Goal: Task Accomplishment & Management: Complete application form

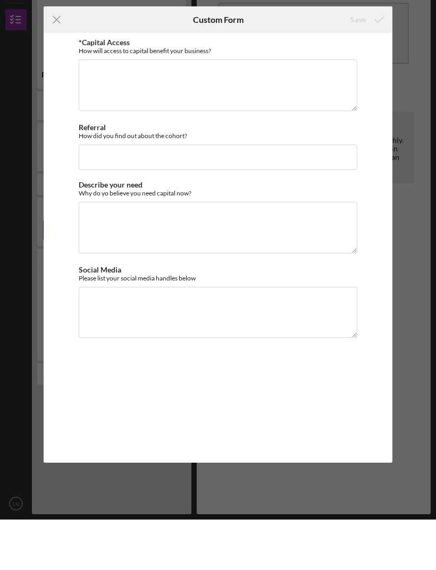
click at [200, 97] on div "How will access to capital benefit your business?" at bounding box center [218, 101] width 279 height 8
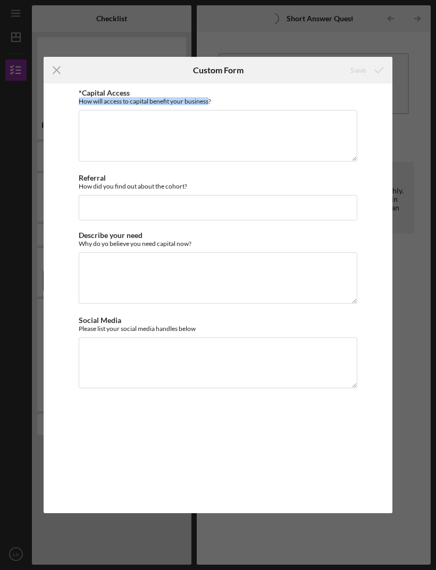
copy div "How will access to capital benefit your business"
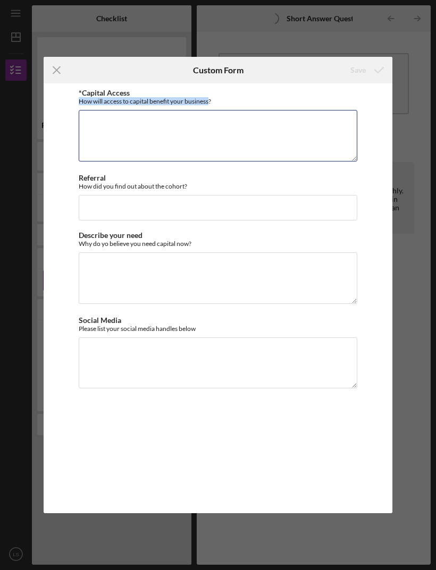
click at [227, 136] on textarea "*Capital Access" at bounding box center [218, 135] width 279 height 51
click at [238, 138] on textarea "*Capital Access" at bounding box center [218, 135] width 279 height 51
paste textarea "Access to capital will empower KS Brows to scale efficiently, improve service q…"
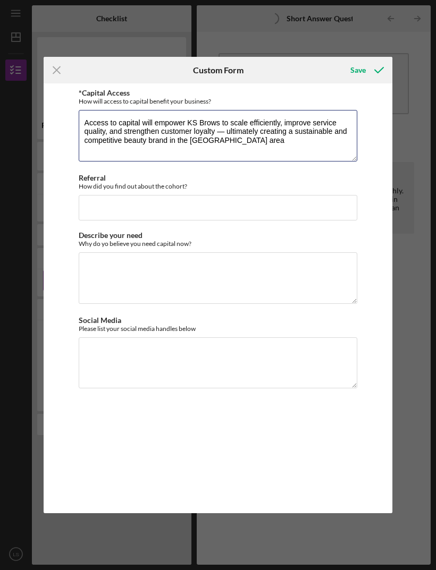
click at [224, 126] on textarea "Access to capital will empower KS Brows to scale efficiently, improve service q…" at bounding box center [218, 135] width 279 height 51
click at [227, 134] on textarea "Access to capital will empower KS Brows to scale efficiently, improve service q…" at bounding box center [218, 135] width 279 height 51
type textarea "Access to capital will empower KS Brows to scale efficiently, improve service q…"
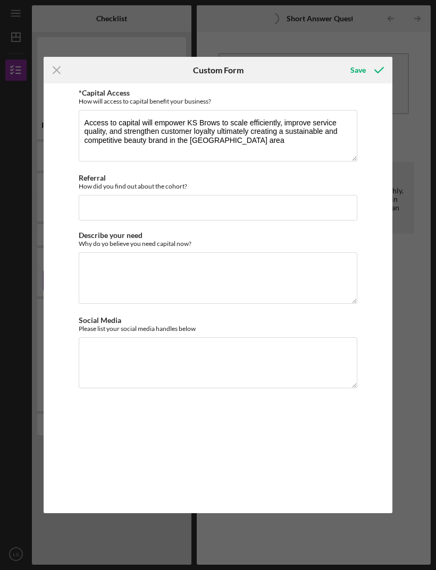
click at [177, 184] on div "How did you find out about the cohort?" at bounding box center [218, 186] width 279 height 8
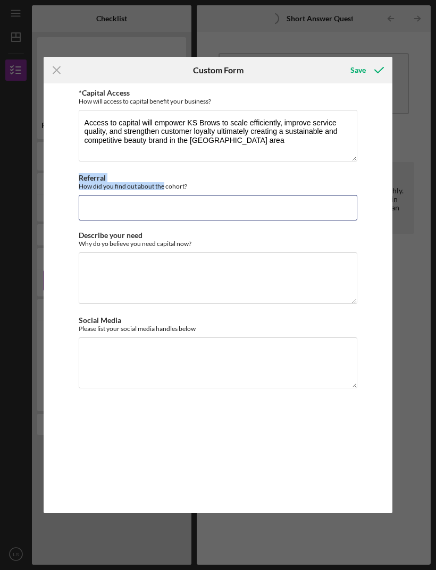
click at [254, 195] on input "Referral" at bounding box center [218, 208] width 279 height 26
type input "Kai dumont"
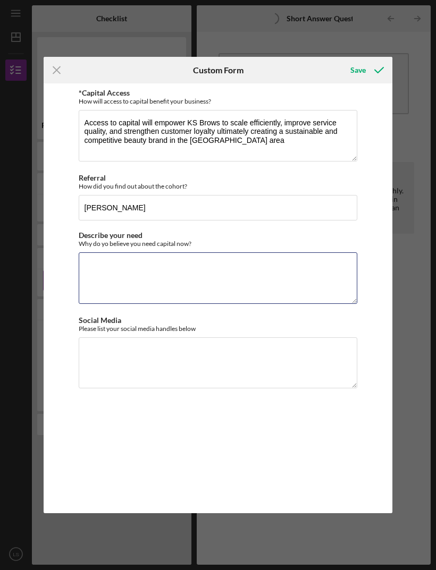
click at [289, 280] on textarea "Describe your need" at bounding box center [218, 277] width 279 height 51
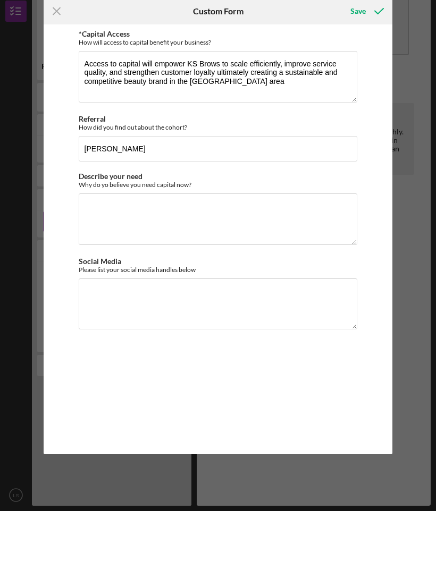
click at [181, 240] on div "Why do yo believe you need capital now?" at bounding box center [218, 244] width 279 height 8
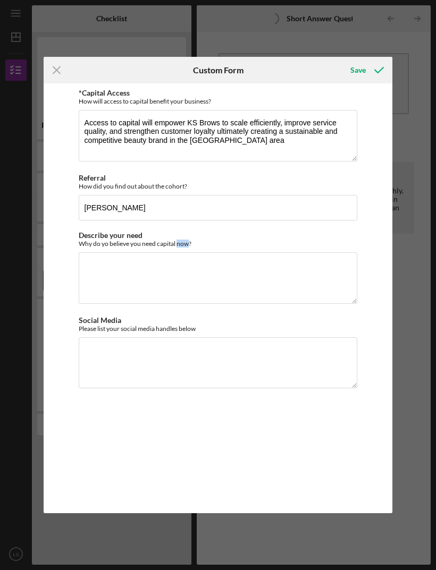
click at [279, 244] on div "Why do yo believe you need capital now?" at bounding box center [218, 244] width 279 height 8
copy div "Why do yo believe you need capital now"
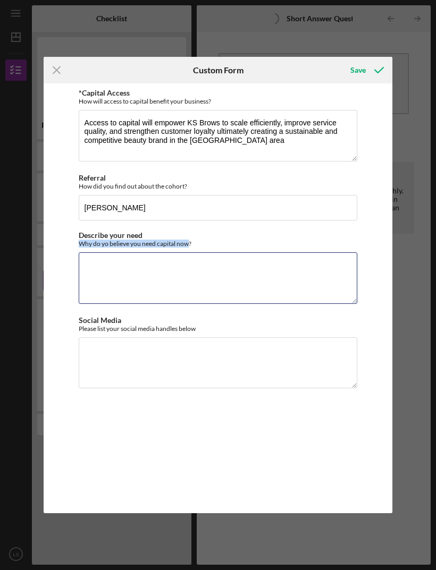
click at [174, 282] on textarea "Describe your need" at bounding box center [218, 277] width 279 height 51
click at [190, 284] on textarea "Describe your need" at bounding box center [218, 277] width 279 height 51
click at [153, 276] on textarea "Describe your need" at bounding box center [218, 277] width 279 height 51
paste textarea "KS Brows needs capital now to strengthen its foundation, enhance service qualit…"
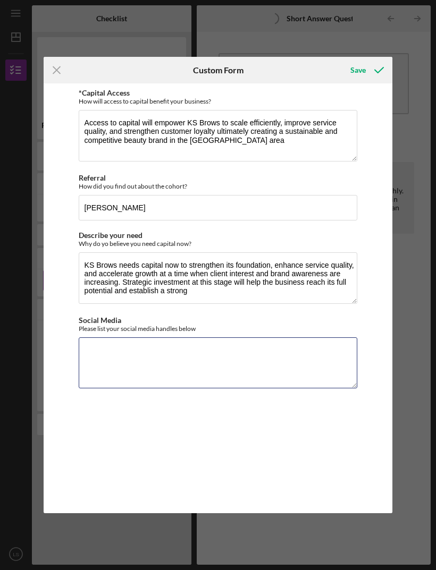
click at [182, 368] on textarea "Social Media" at bounding box center [218, 362] width 279 height 51
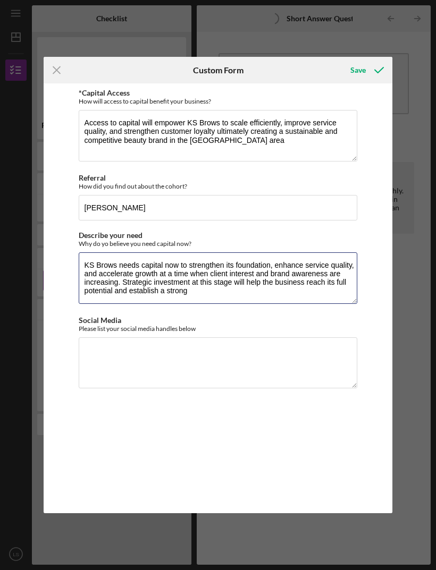
click at [204, 292] on textarea "KS Brows needs capital now to strengthen its foundation, enhance service qualit…" at bounding box center [218, 277] width 279 height 51
type textarea "KS Brows needs capital now to strengthen its foundation, enhance service qualit…"
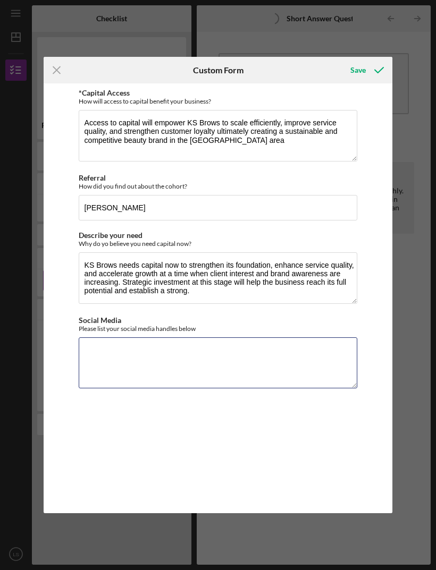
click at [261, 359] on textarea "Social Media" at bounding box center [218, 362] width 279 height 51
type textarea "L"
click at [354, 349] on textarea "Facebook Laniqua Smith Instagram pearly_kisses TikTok kisses_smith" at bounding box center [218, 362] width 279 height 51
type textarea "Facebook Laniqua Smith Instagram pearly_kisses TikTok kisses_smith"
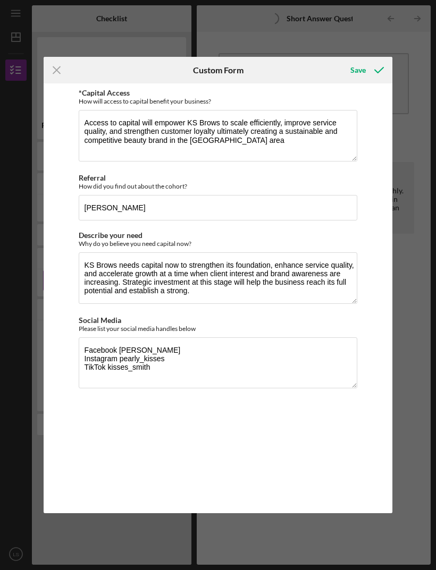
click at [362, 70] on div "Save" at bounding box center [357, 70] width 15 height 21
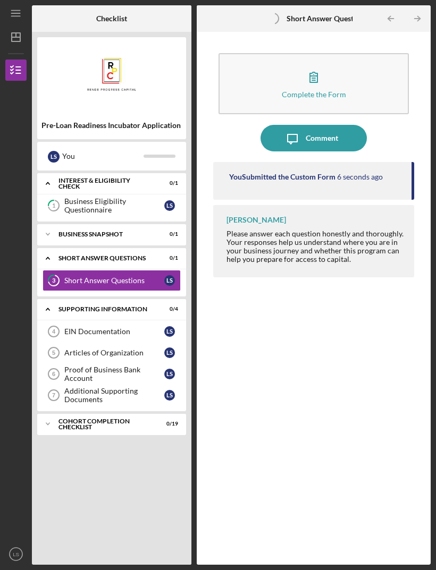
click at [141, 231] on div "Business Snapshot" at bounding box center [104, 234] width 93 height 6
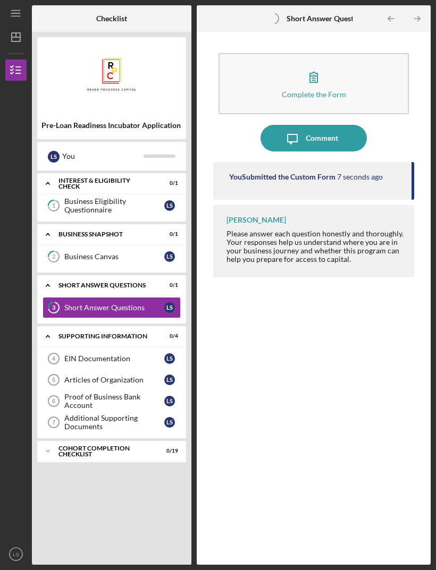
click at [137, 252] on div "Business Canvas" at bounding box center [114, 256] width 100 height 9
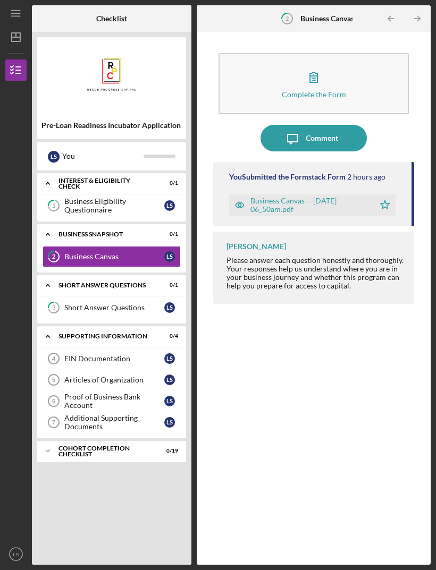
click at [132, 354] on div "EIN Documentation" at bounding box center [114, 358] width 100 height 9
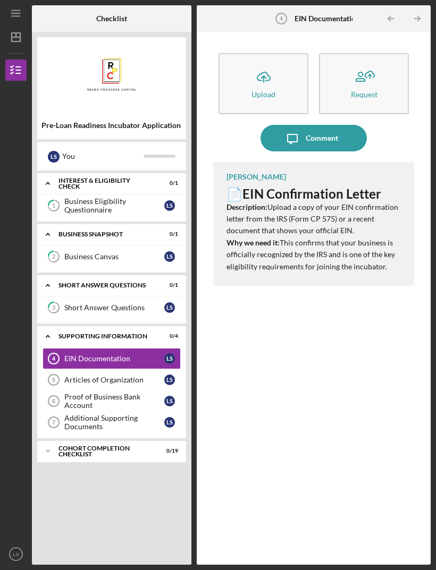
click at [287, 56] on button "Icon/Upload Upload" at bounding box center [263, 83] width 90 height 61
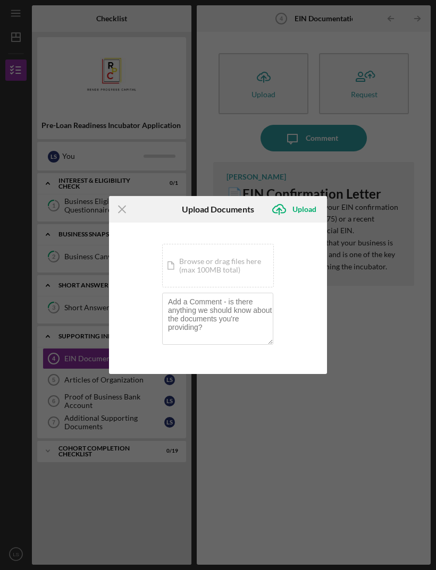
click at [244, 270] on div "Icon/Document Browse or drag files here (max 100MB total) Tap to choose files o…" at bounding box center [218, 266] width 112 height 44
click at [302, 295] on div "You're uploading documents related to EIN Documentation . Icon/Document Browse …" at bounding box center [218, 299] width 218 height 152
click at [204, 260] on div "Icon/Document Browse or drag files here (max 100MB total) Tap to choose files o…" at bounding box center [218, 266] width 112 height 44
click at [212, 264] on div "Icon/Document Browse or drag files here (max 100MB total) Tap to choose files o…" at bounding box center [218, 266] width 112 height 44
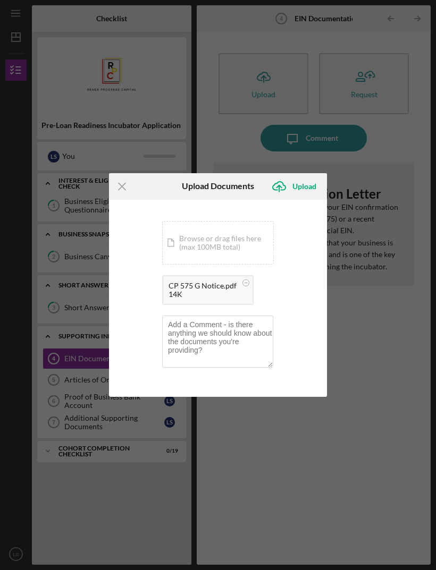
click at [306, 180] on div "Upload" at bounding box center [304, 186] width 24 height 21
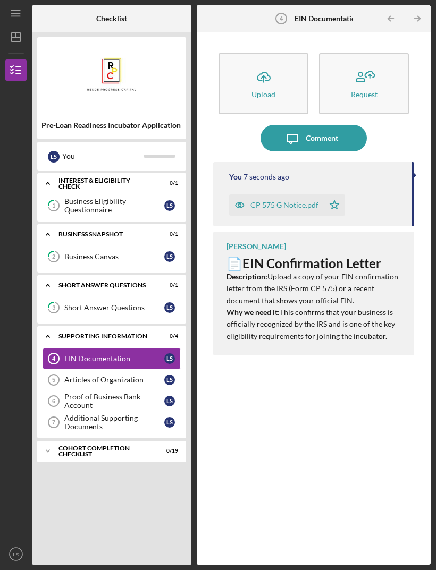
click at [155, 376] on div "Articles of Organization" at bounding box center [114, 380] width 100 height 9
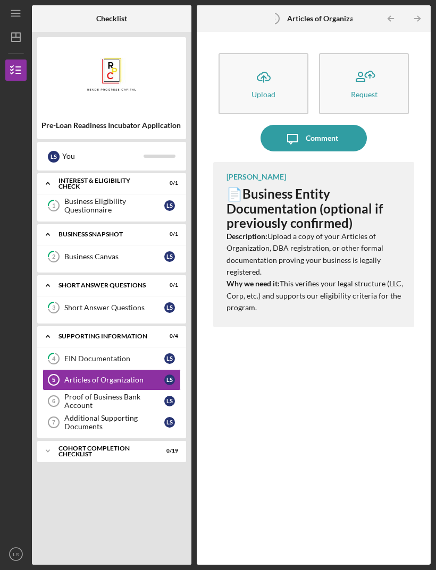
click at [280, 53] on button "Icon/Upload Upload" at bounding box center [263, 83] width 90 height 61
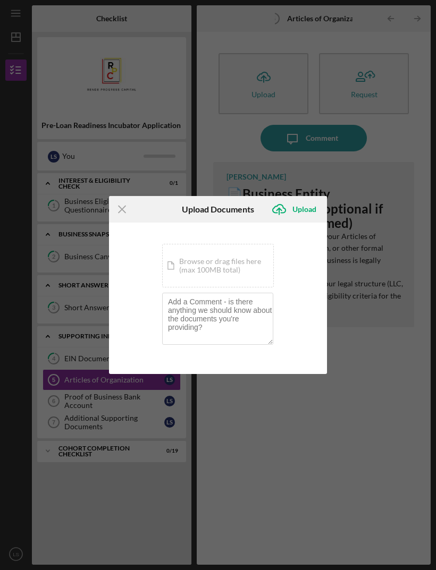
click at [234, 259] on div "Icon/Document Browse or drag files here (max 100MB total) Tap to choose files o…" at bounding box center [218, 266] width 112 height 44
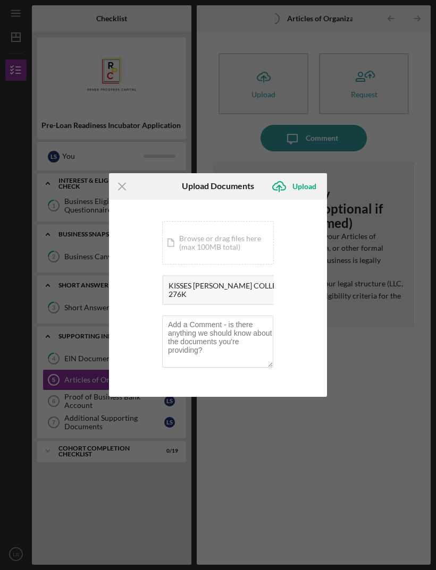
click at [304, 188] on div "Upload" at bounding box center [304, 186] width 24 height 21
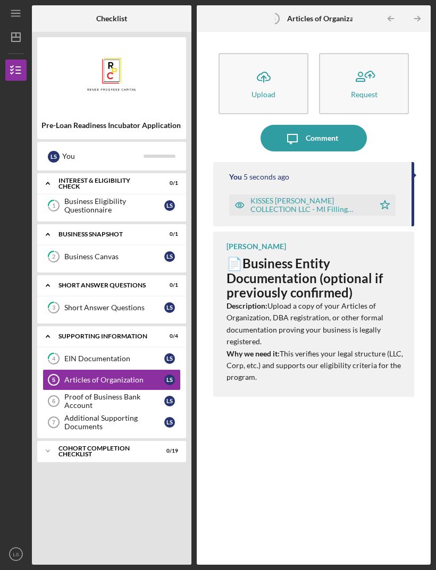
click at [153, 414] on div "Additional Supporting Documents" at bounding box center [114, 422] width 100 height 17
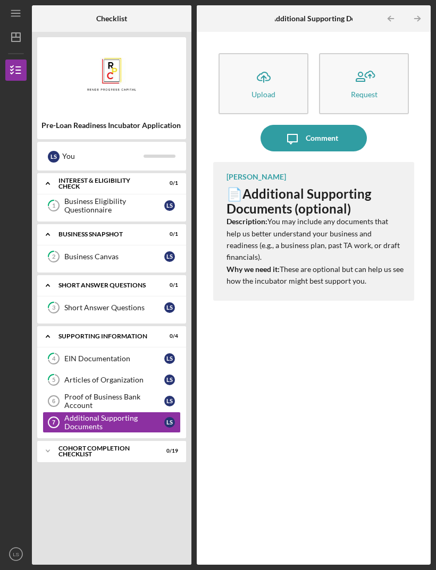
click at [141, 441] on div "Icon/Expander Cohort Completion Checklist 0 / 19" at bounding box center [111, 451] width 149 height 21
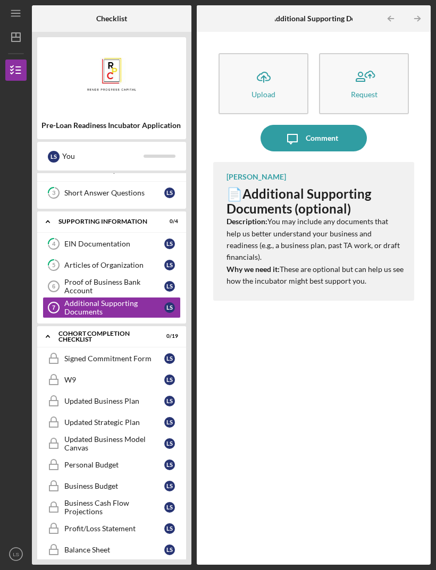
scroll to position [121, 0]
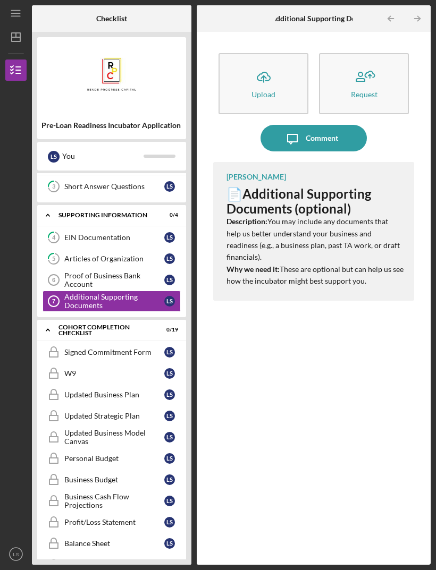
click at [143, 348] on div "Signed Commitment Form" at bounding box center [114, 352] width 100 height 9
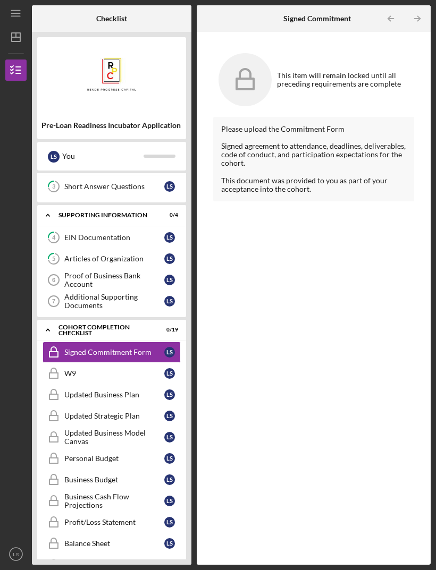
click at [142, 369] on div "W9" at bounding box center [114, 373] width 100 height 9
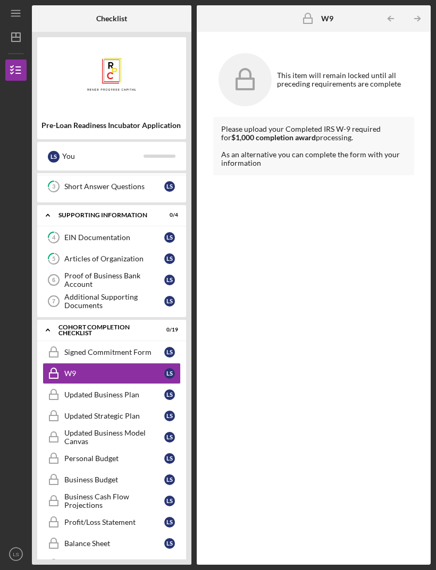
click at [161, 391] on div "Updated Business Plan" at bounding box center [114, 395] width 100 height 9
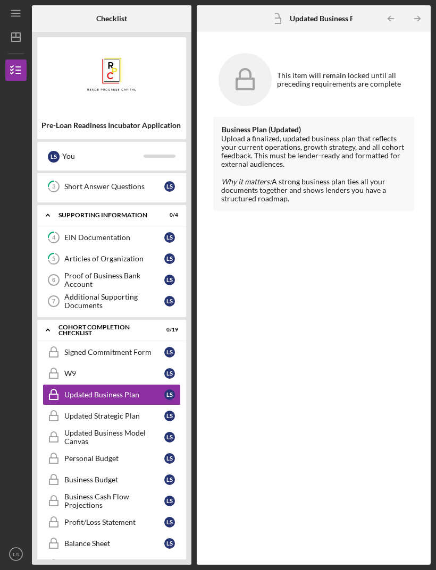
click at [152, 405] on link "Updated Strategic Plan Updated Strategic Plan L S" at bounding box center [112, 415] width 138 height 21
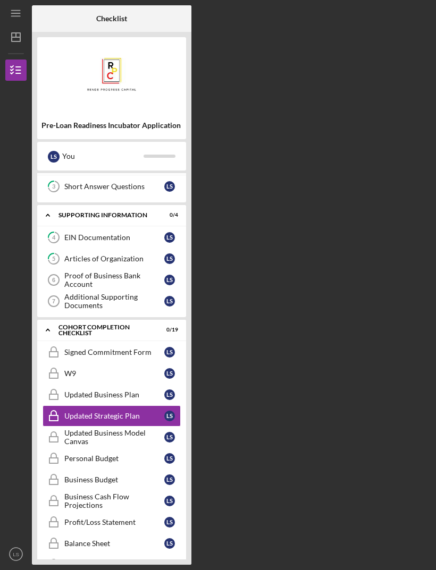
click at [152, 412] on div "Updated Strategic Plan" at bounding box center [114, 416] width 100 height 9
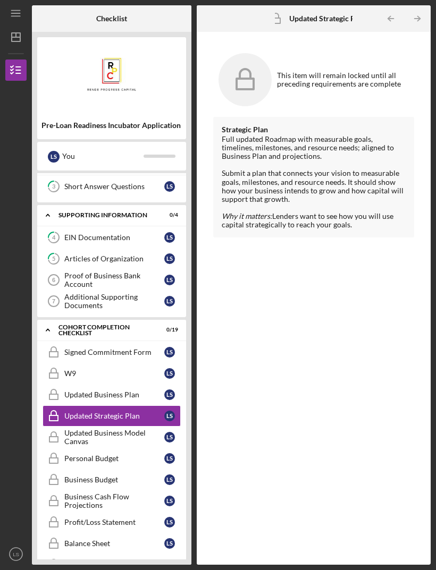
click at [149, 448] on link "Personal Budget Personal Budget L S" at bounding box center [112, 458] width 138 height 21
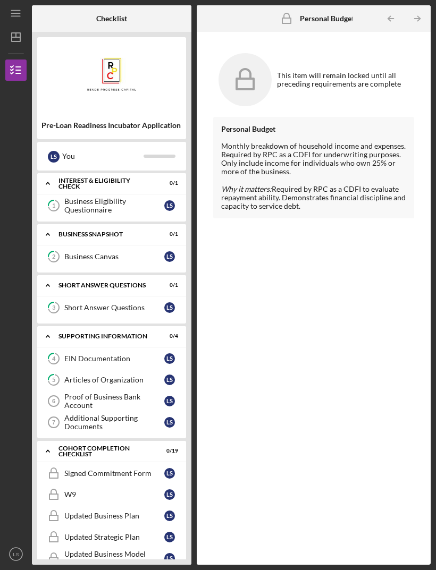
click at [338, 409] on div "Personal Budget Monthly breakdown of household income and expenses. Required by…" at bounding box center [313, 333] width 201 height 432
click at [383, 385] on div "Personal Budget Monthly breakdown of household income and expenses. Required by…" at bounding box center [313, 333] width 201 height 432
click at [51, 441] on icon "Icon/Expander" at bounding box center [47, 451] width 21 height 21
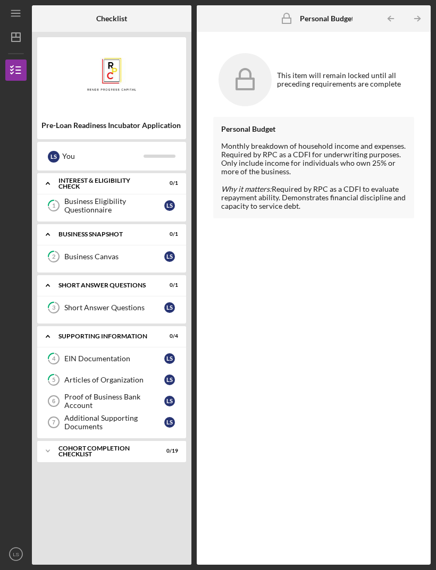
click at [63, 326] on div "Icon/Expander Supporting Information 0 / 4" at bounding box center [111, 337] width 149 height 22
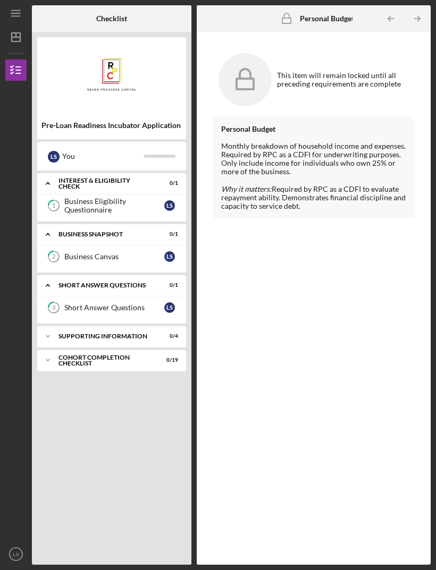
click at [124, 282] on div "Short Answer Questions" at bounding box center [104, 285] width 93 height 6
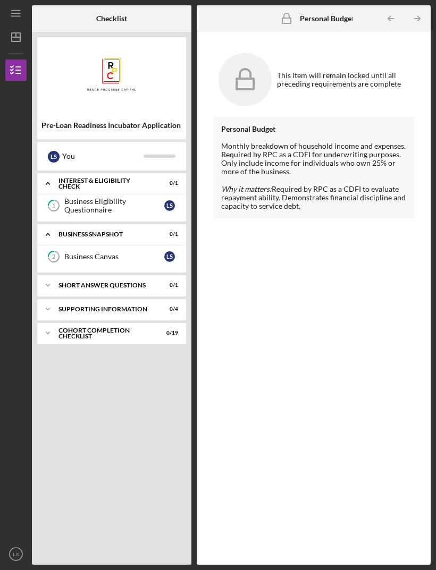
click at [135, 224] on div "Icon/Expander Business Snapshot 0 / 1" at bounding box center [111, 235] width 149 height 22
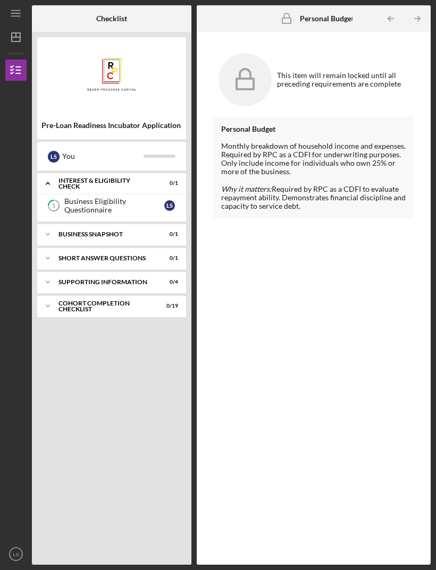
click at [126, 173] on div "Icon/Expander Interest & Eligibility Check 0 / 1" at bounding box center [111, 184] width 149 height 22
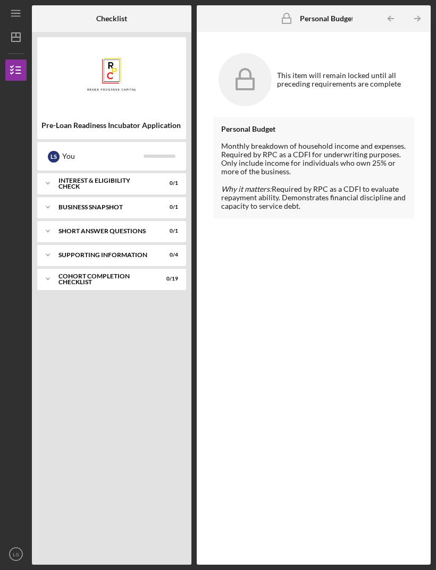
click at [17, 33] on polygon "button" at bounding box center [16, 37] width 9 height 9
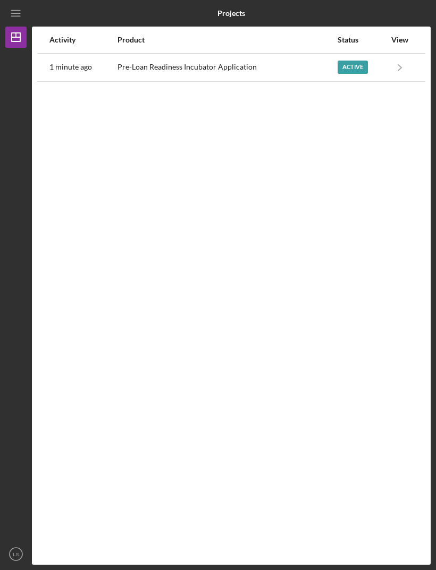
click at [408, 55] on icon "Icon/Navigate" at bounding box center [400, 67] width 24 height 24
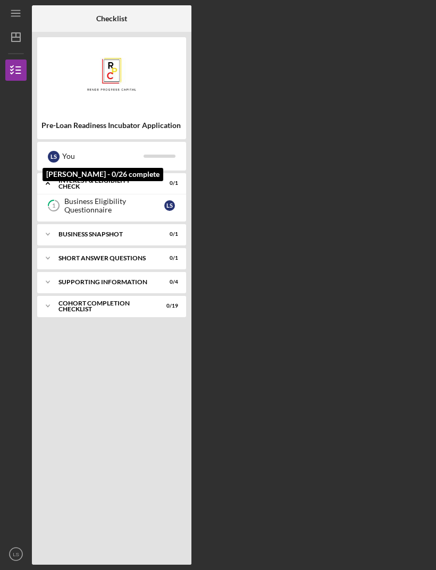
click at [97, 147] on div "You" at bounding box center [102, 156] width 81 height 18
click at [108, 43] on img at bounding box center [111, 75] width 149 height 64
click at [126, 43] on img at bounding box center [111, 75] width 149 height 64
click at [331, 1] on div "Icon/Menu Checklist Checklist Pre-Loan Readiness Incubator Application L S You …" at bounding box center [217, 282] width 425 height 565
